Goal: Navigation & Orientation: Find specific page/section

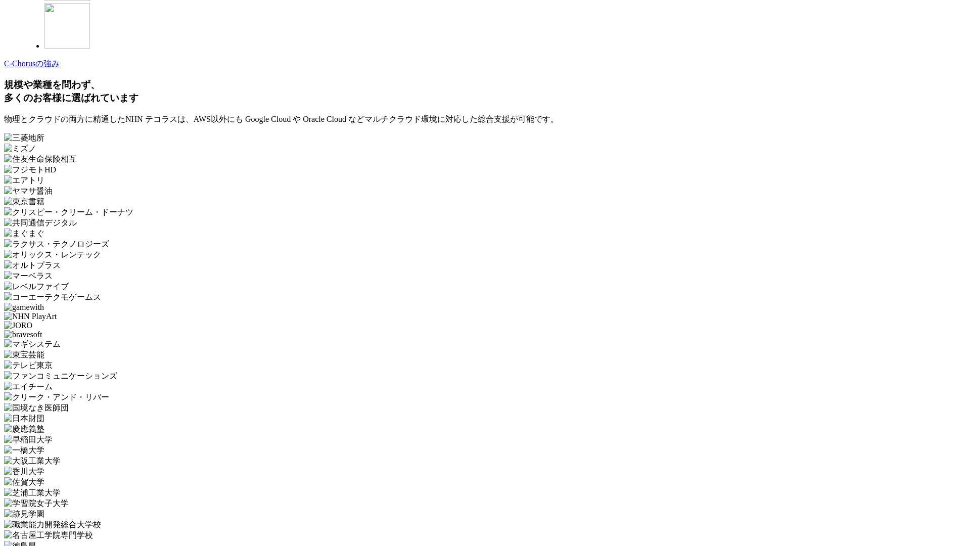
scroll to position [3029, 0]
